Goal: Information Seeking & Learning: Learn about a topic

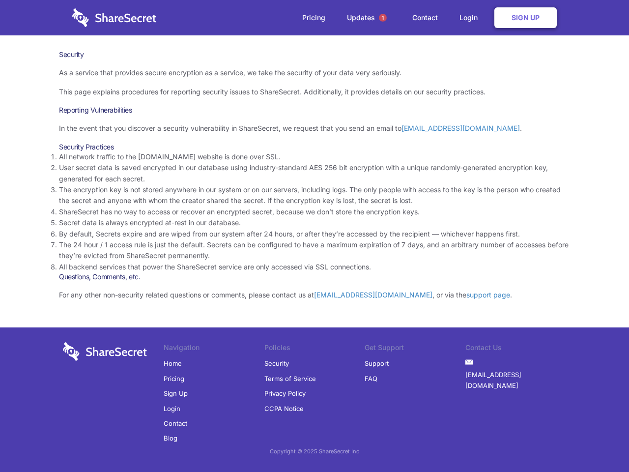
click at [314, 236] on li "By default, Secrets expire and are wiped from our system after 24 hours, or aft…" at bounding box center [314, 233] width 511 height 11
click at [383, 18] on span "1" at bounding box center [383, 18] width 8 height 8
